Goal: Task Accomplishment & Management: Use online tool/utility

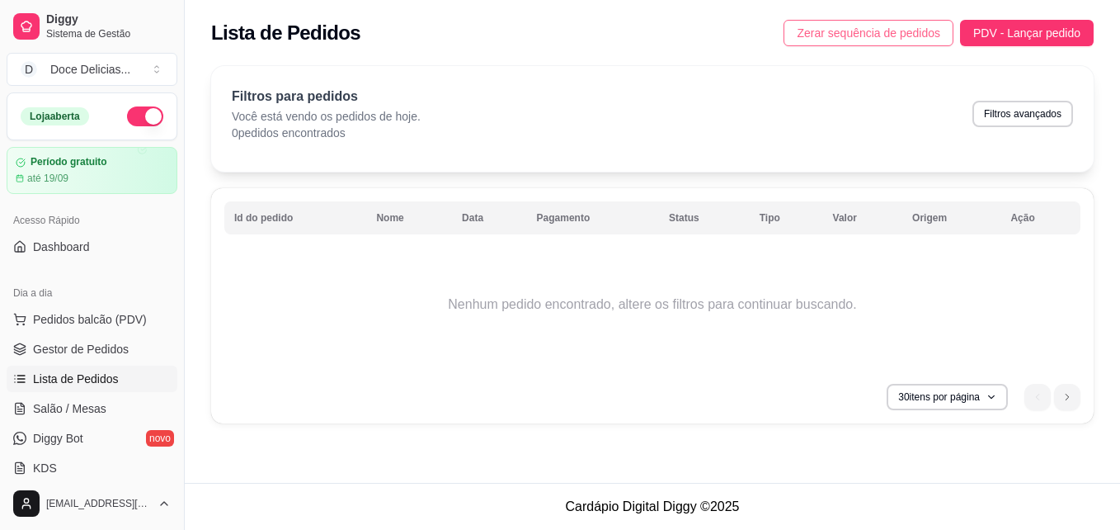
click at [828, 29] on span "Zerar sequência de pedidos" at bounding box center [869, 33] width 144 height 18
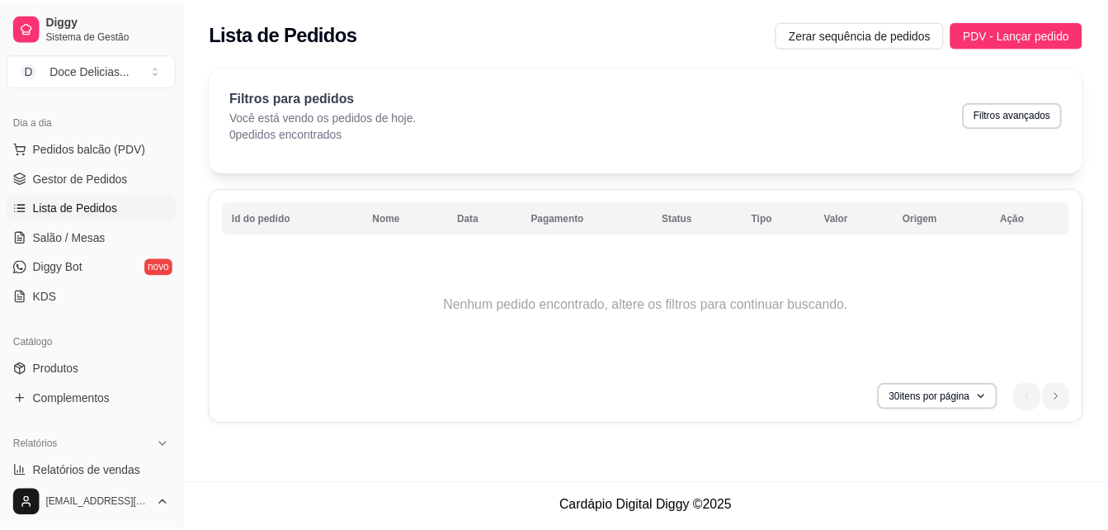
scroll to position [186, 0]
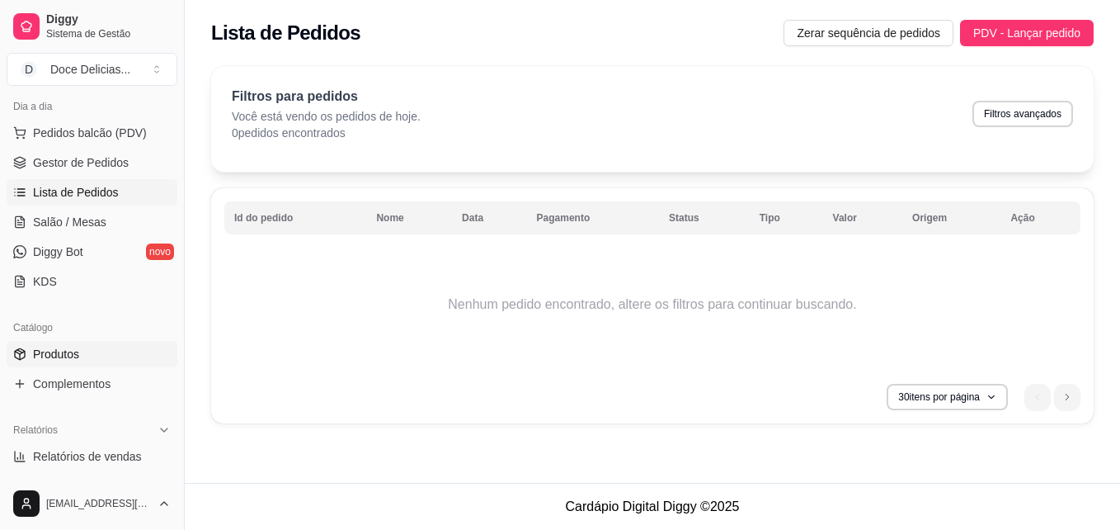
click at [87, 342] on link "Produtos" at bounding box center [92, 354] width 171 height 26
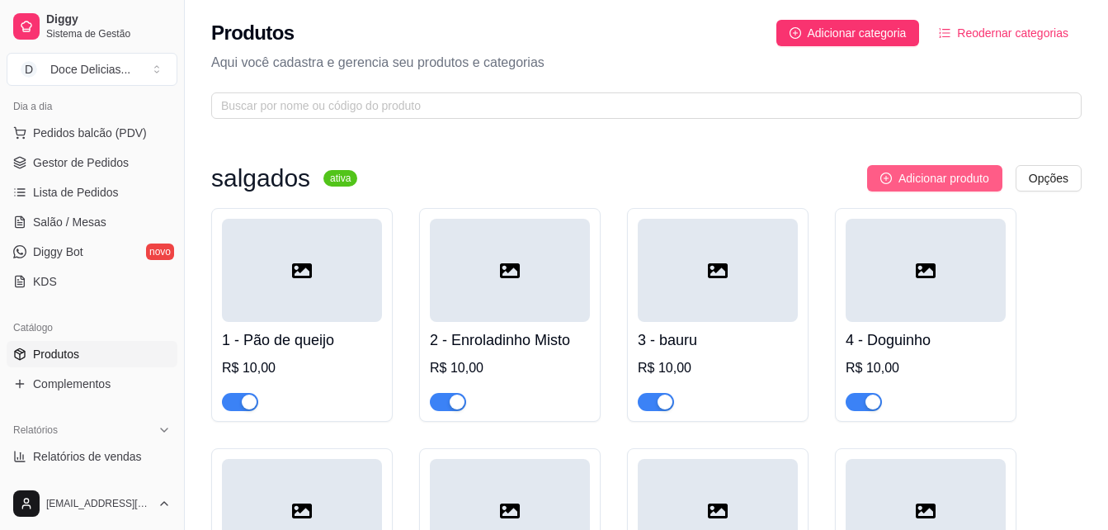
click at [953, 181] on span "Adicionar produto" at bounding box center [943, 178] width 91 height 18
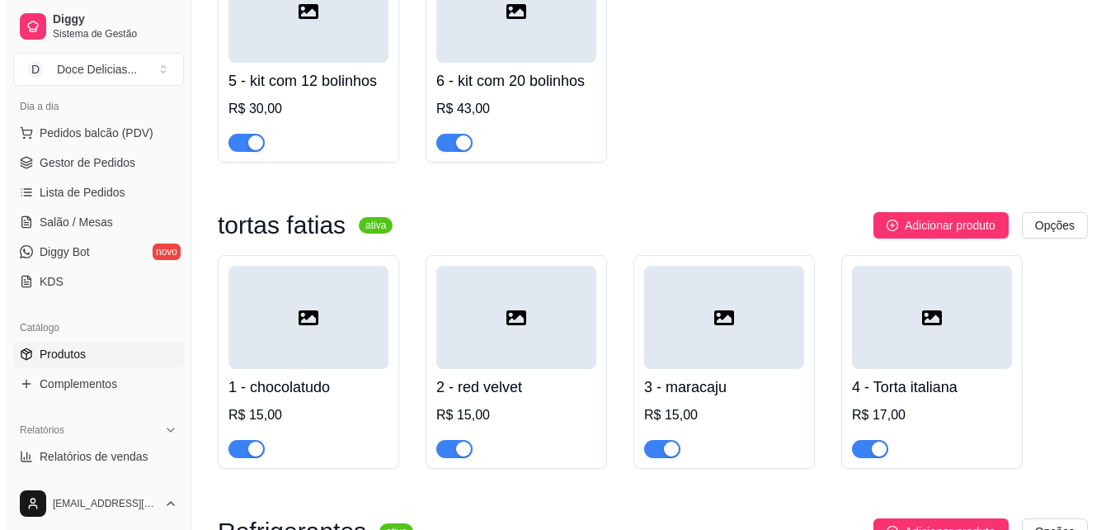
scroll to position [1982, 0]
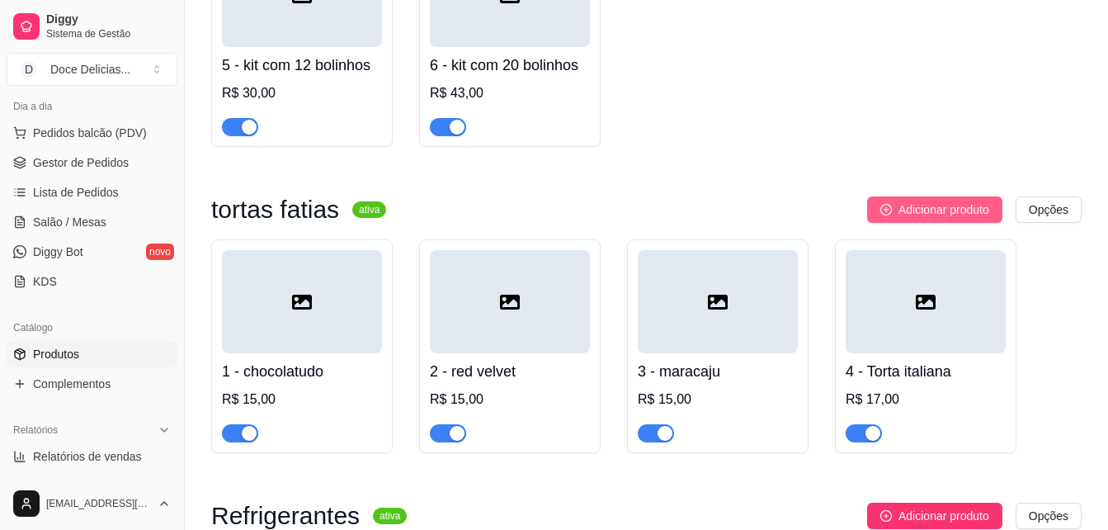
click at [967, 213] on span "Adicionar produto" at bounding box center [943, 209] width 91 height 18
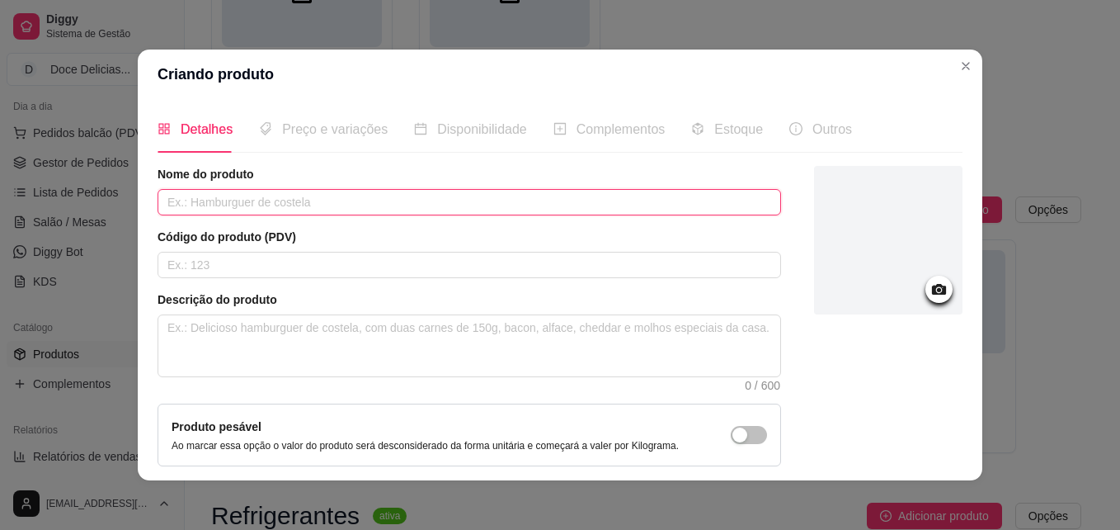
click at [299, 209] on input "text" at bounding box center [470, 202] width 624 height 26
type input "torta [PERSON_NAME] e [PERSON_NAME]"
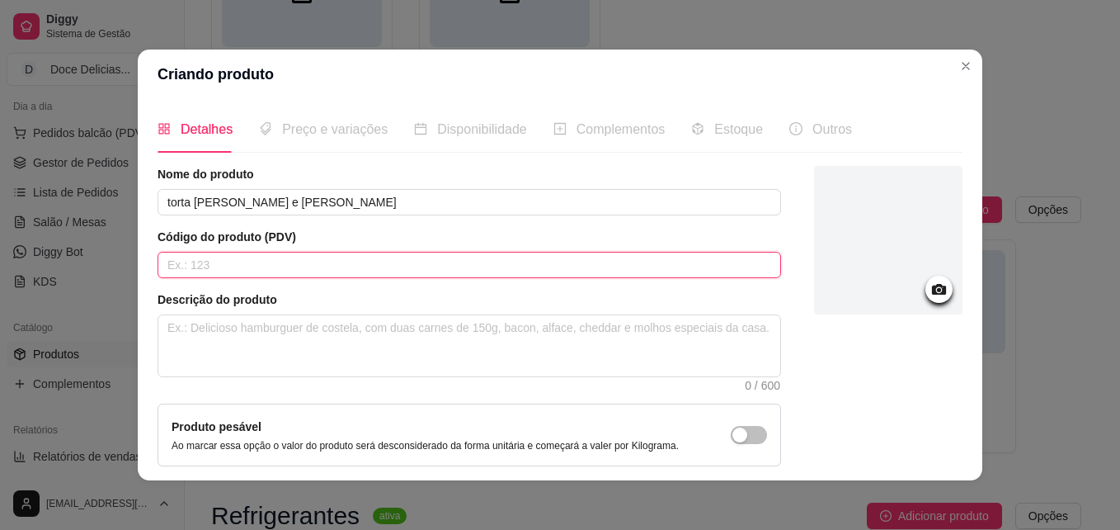
click at [321, 262] on input "text" at bounding box center [470, 265] width 624 height 26
type input "5"
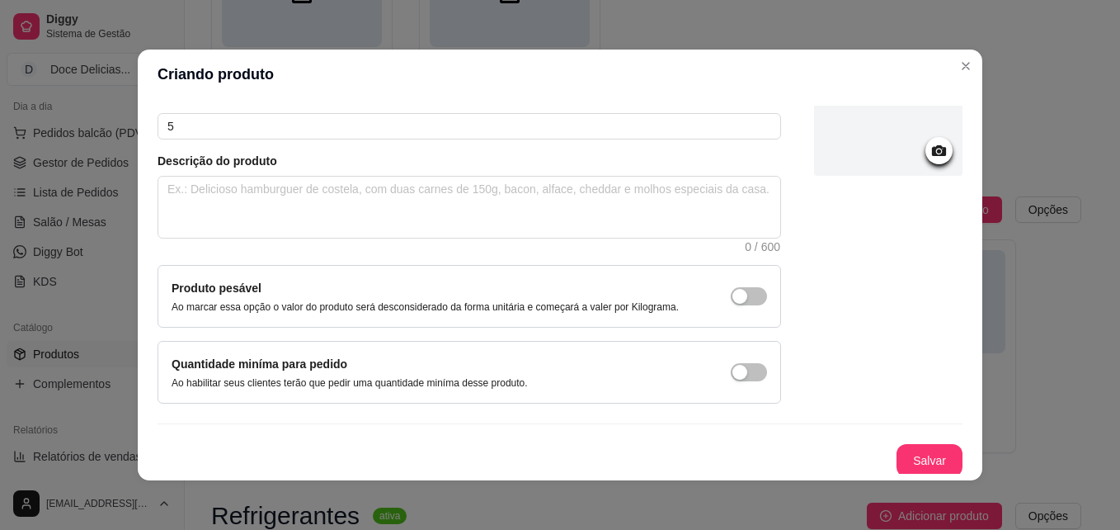
scroll to position [142, 0]
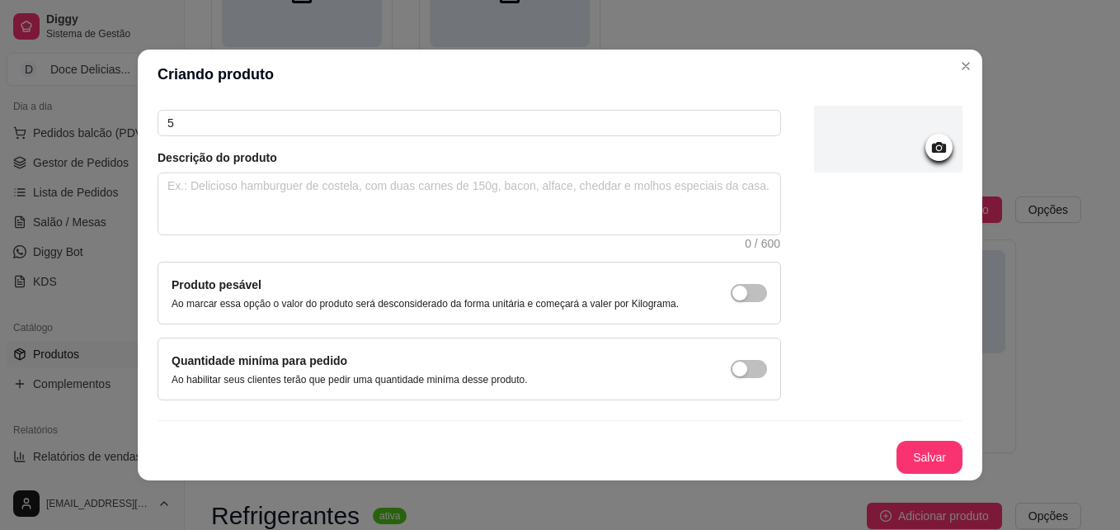
click at [895, 476] on div "Detalhes Preço e variações Disponibilidade Complementos Estoque Outros Nome do …" at bounding box center [560, 289] width 845 height 381
click at [906, 456] on button "Salvar" at bounding box center [929, 457] width 64 height 32
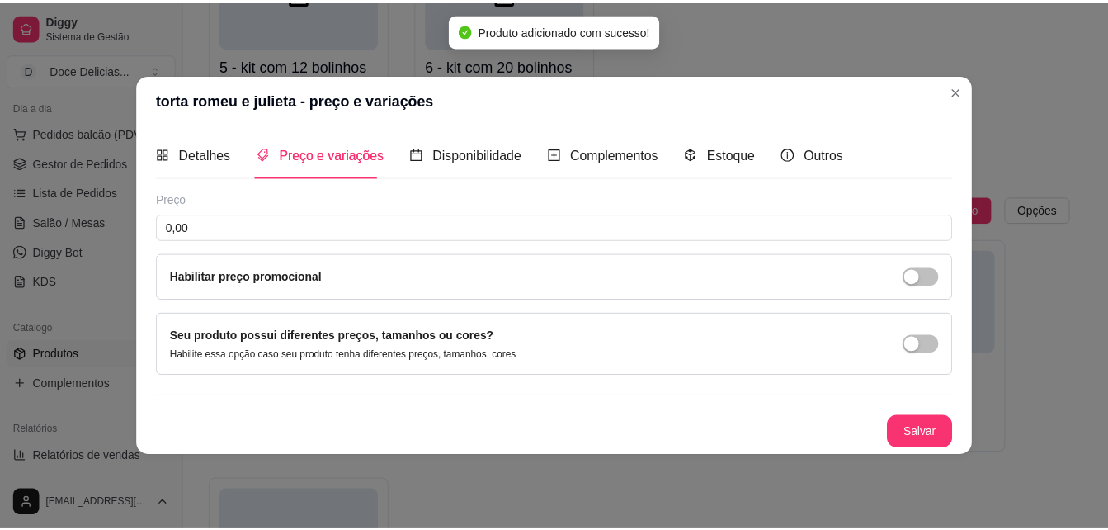
scroll to position [0, 0]
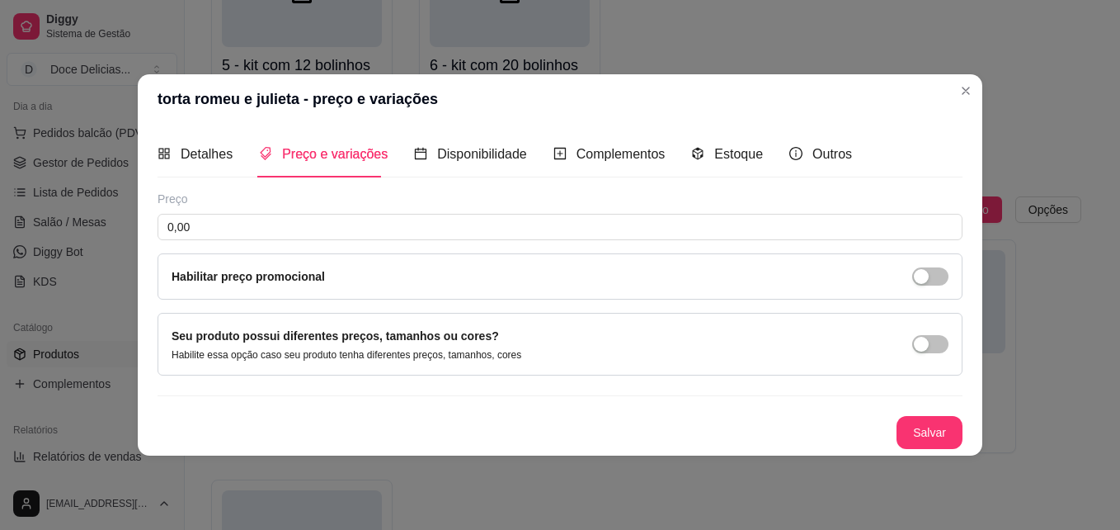
click at [312, 205] on div "Preço" at bounding box center [560, 199] width 805 height 16
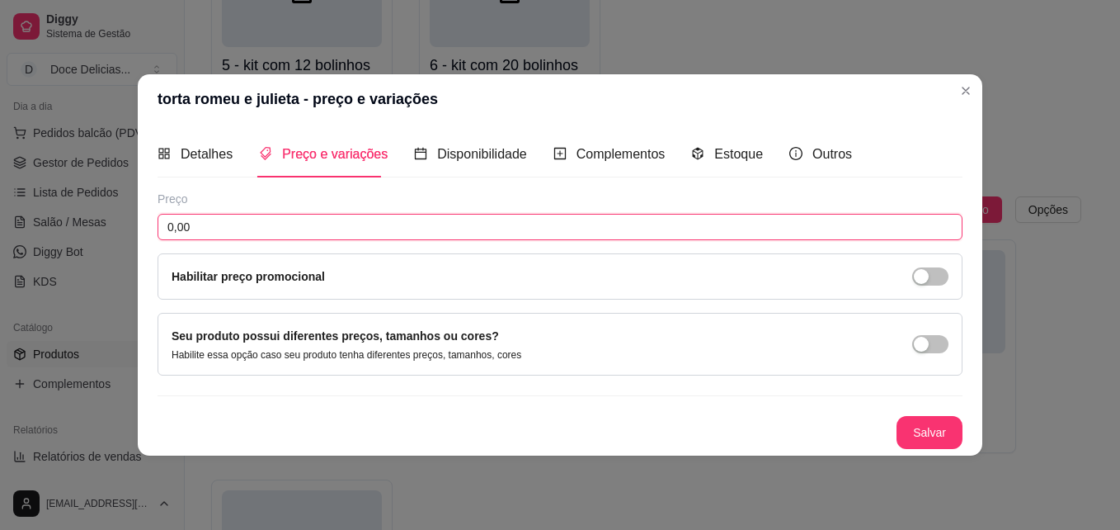
click at [289, 226] on input "0,00" at bounding box center [560, 227] width 805 height 26
type input "15,00"
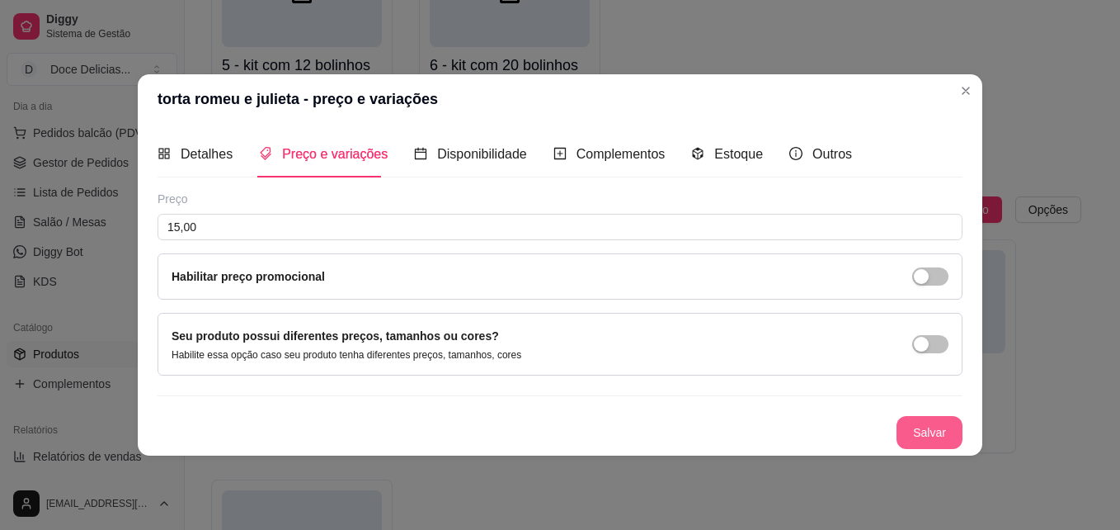
click at [901, 437] on button "Salvar" at bounding box center [930, 432] width 66 height 33
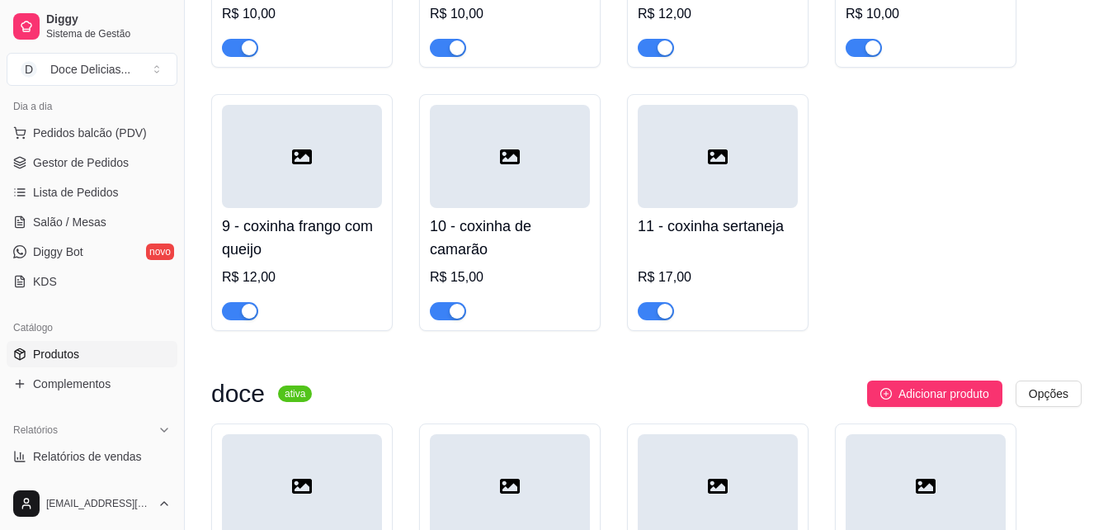
scroll to position [283, 0]
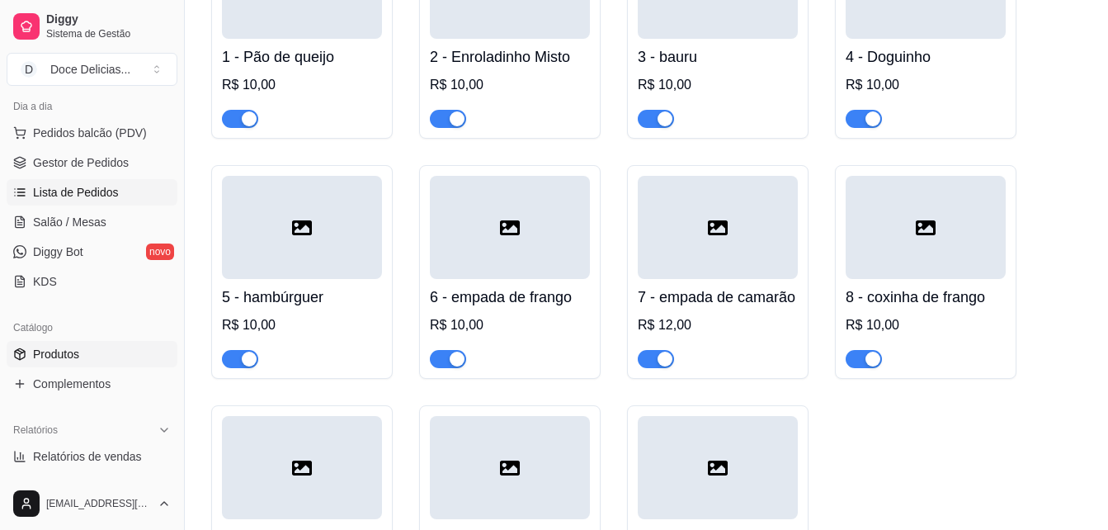
click at [101, 195] on span "Lista de Pedidos" at bounding box center [76, 192] width 86 height 16
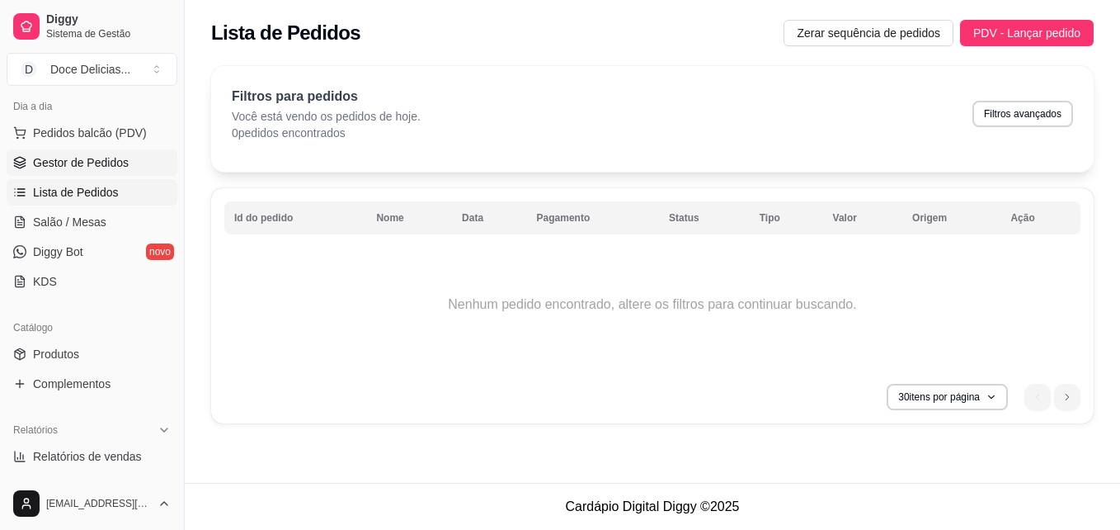
click at [92, 165] on span "Gestor de Pedidos" at bounding box center [81, 162] width 96 height 16
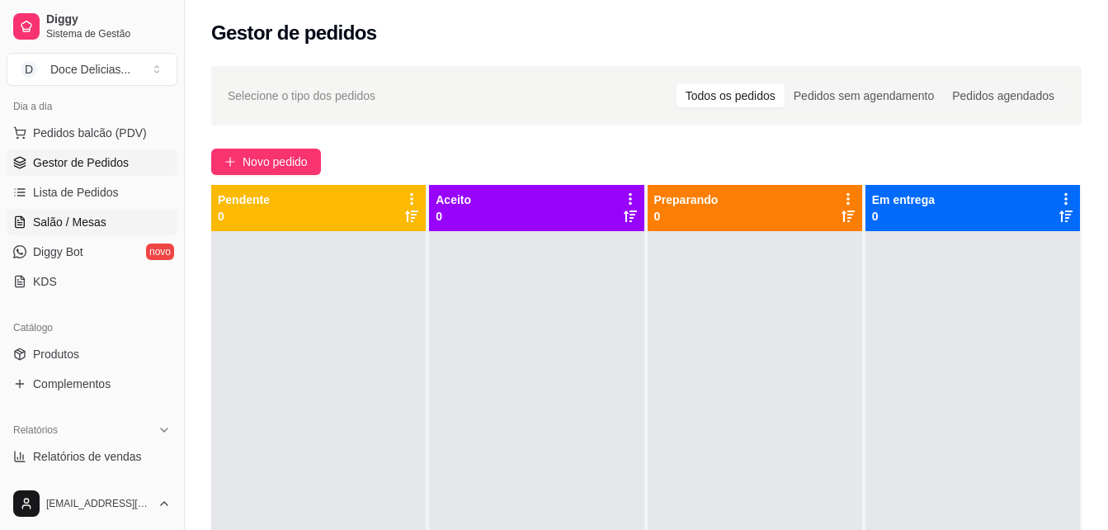
click at [75, 233] on link "Salão / Mesas" at bounding box center [92, 222] width 171 height 26
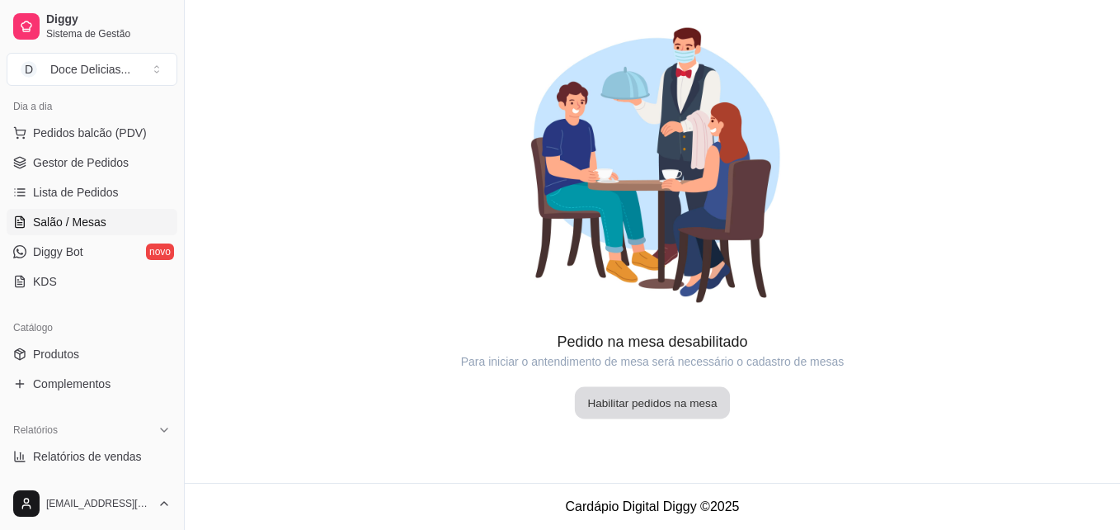
click at [619, 407] on button "Habilitar pedidos na mesa" at bounding box center [652, 403] width 155 height 32
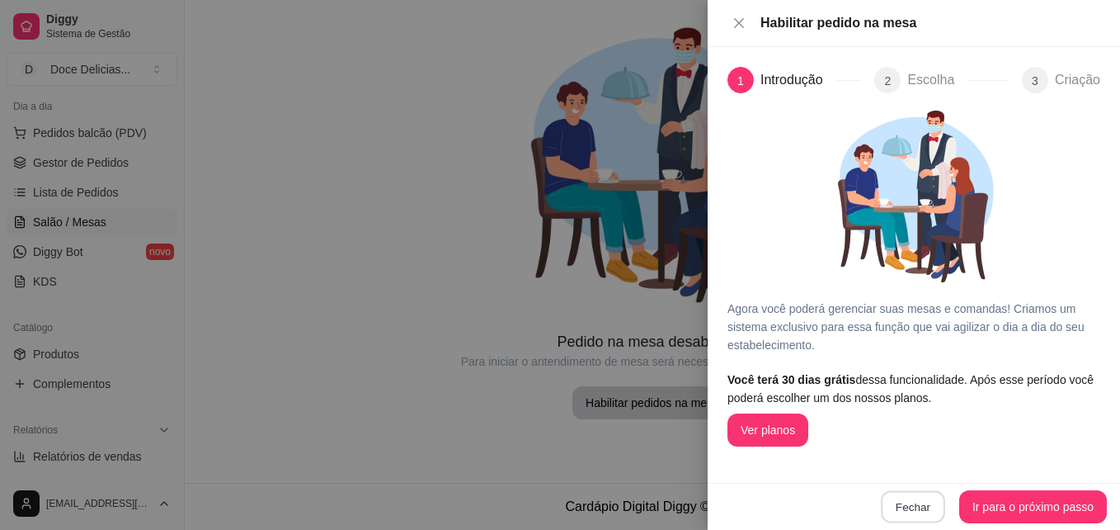
click at [927, 518] on button "Fechar" at bounding box center [913, 507] width 64 height 32
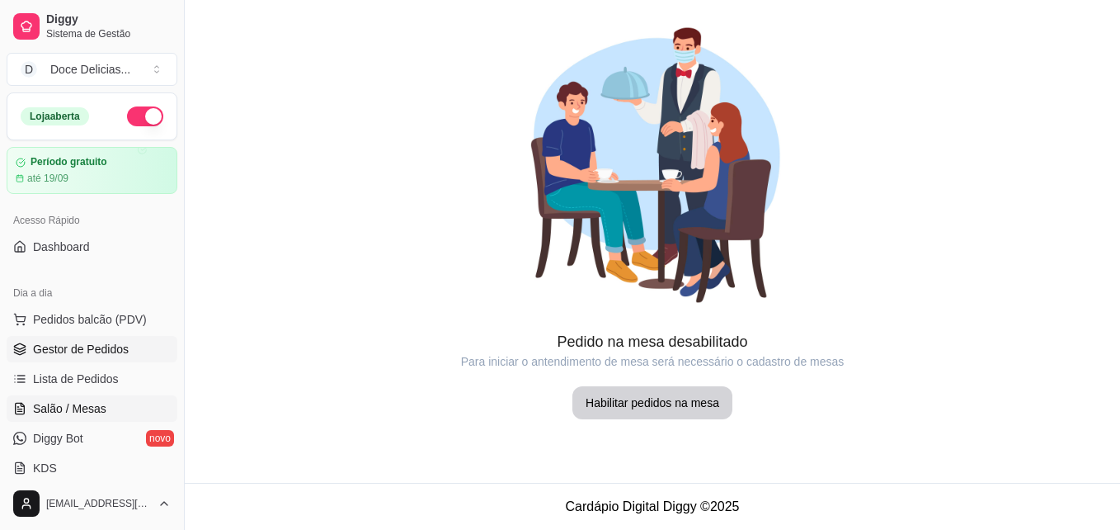
click at [63, 346] on span "Gestor de Pedidos" at bounding box center [81, 349] width 96 height 16
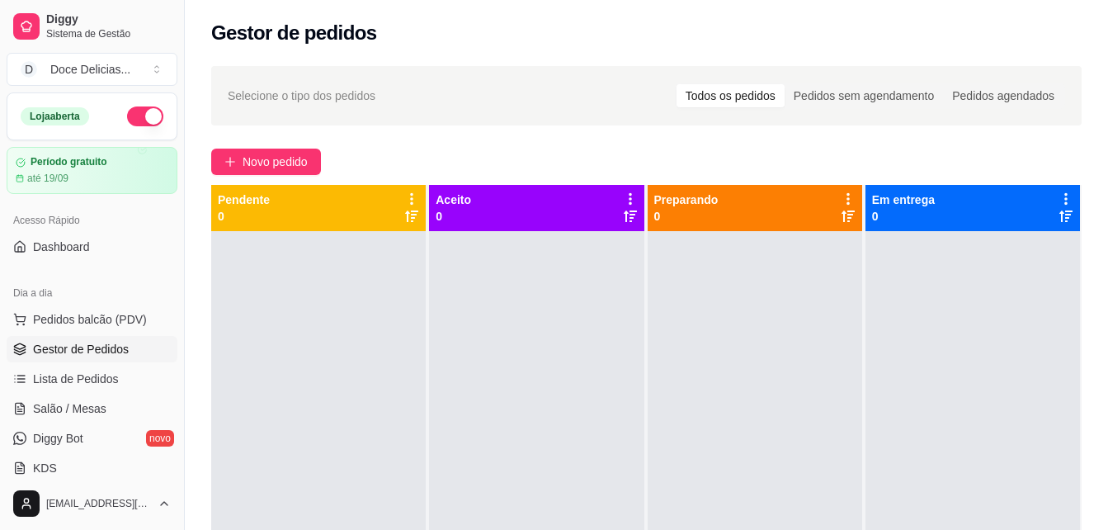
click at [63, 346] on span "Gestor de Pedidos" at bounding box center [81, 349] width 96 height 16
